Goal: Browse casually

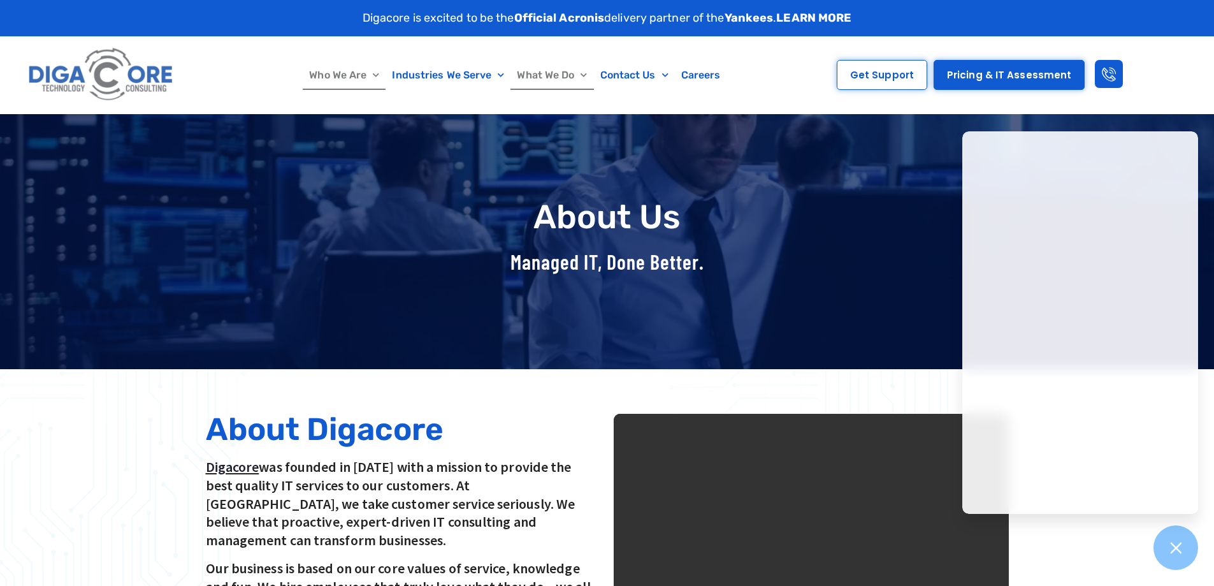
click at [571, 80] on link "What We Do" at bounding box center [552, 75] width 83 height 29
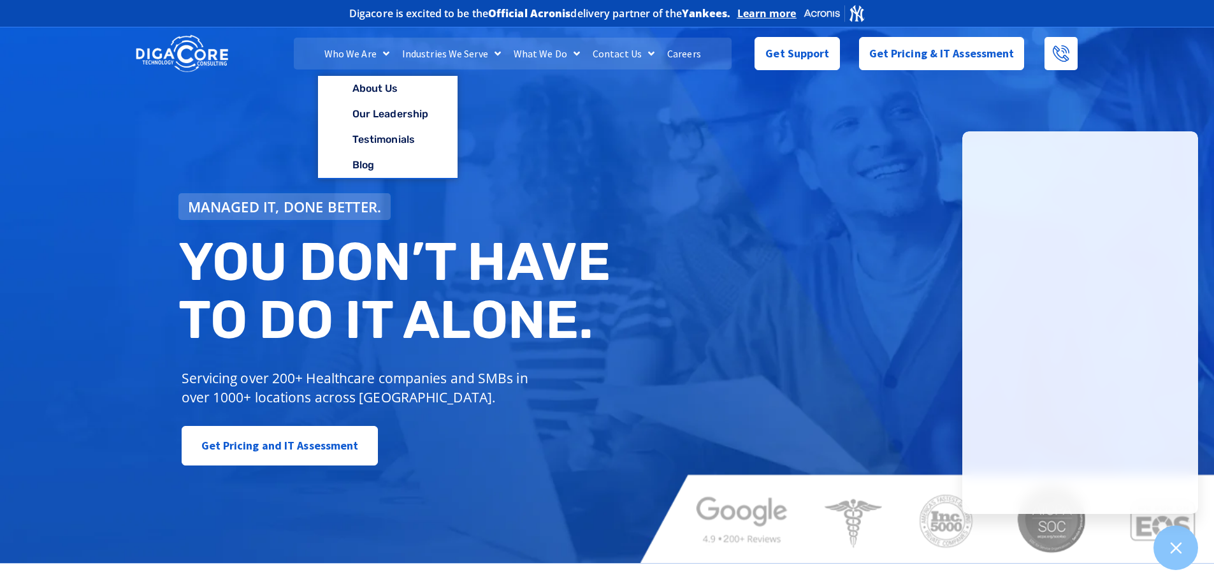
click at [379, 45] on span "Menu" at bounding box center [383, 53] width 13 height 23
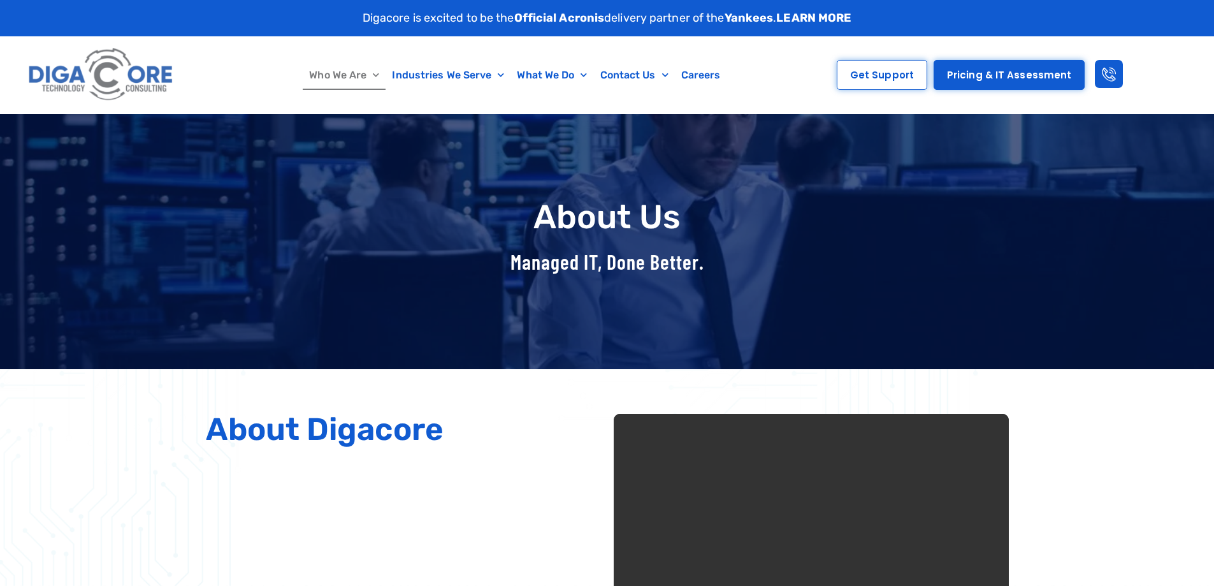
scroll to position [255, 0]
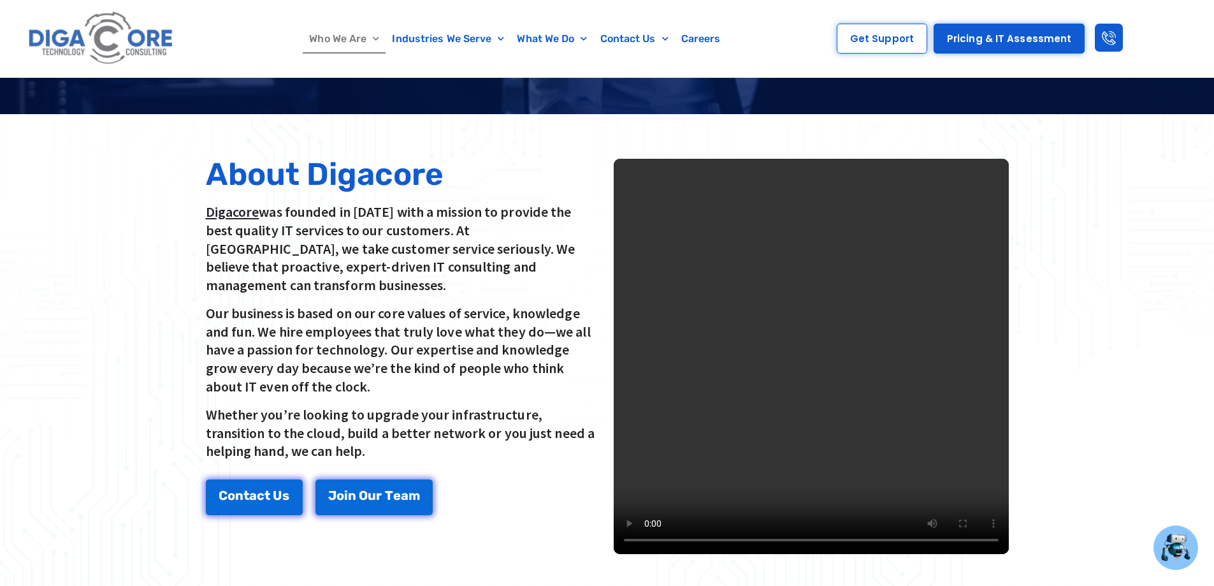
click at [924, 333] on video at bounding box center [811, 356] width 395 height 395
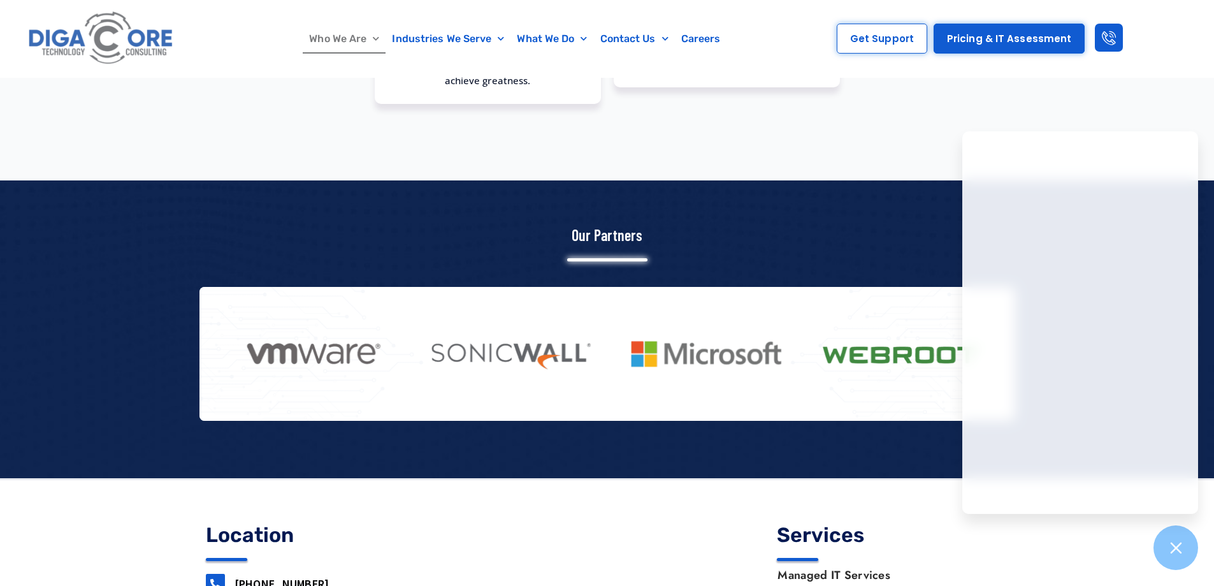
scroll to position [1635, 0]
